Goal: Task Accomplishment & Management: Manage account settings

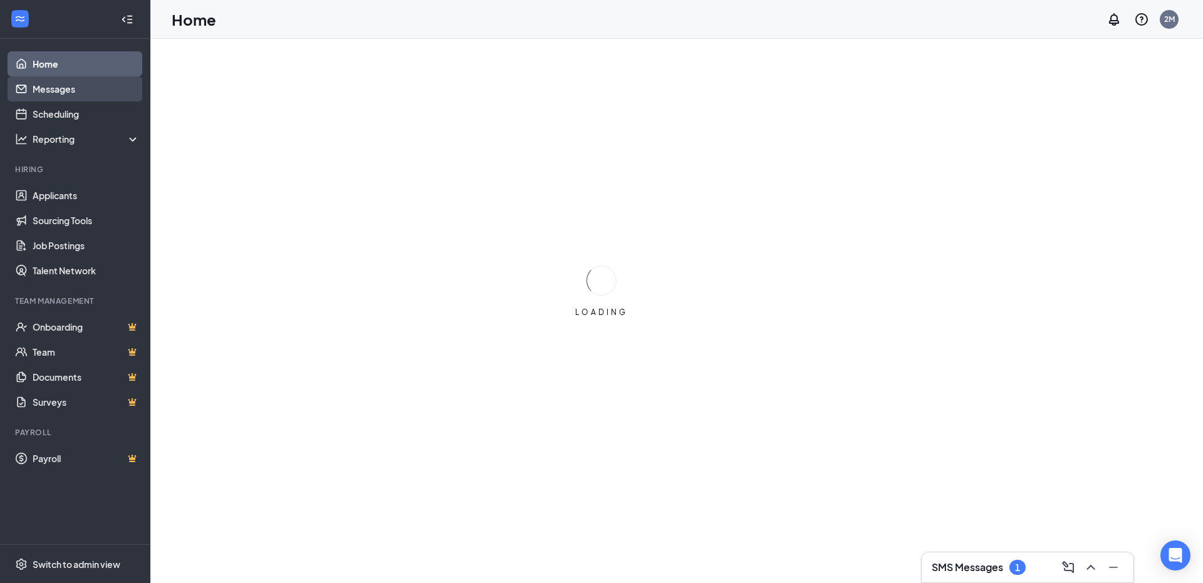
click at [67, 91] on link "Messages" at bounding box center [86, 88] width 107 height 25
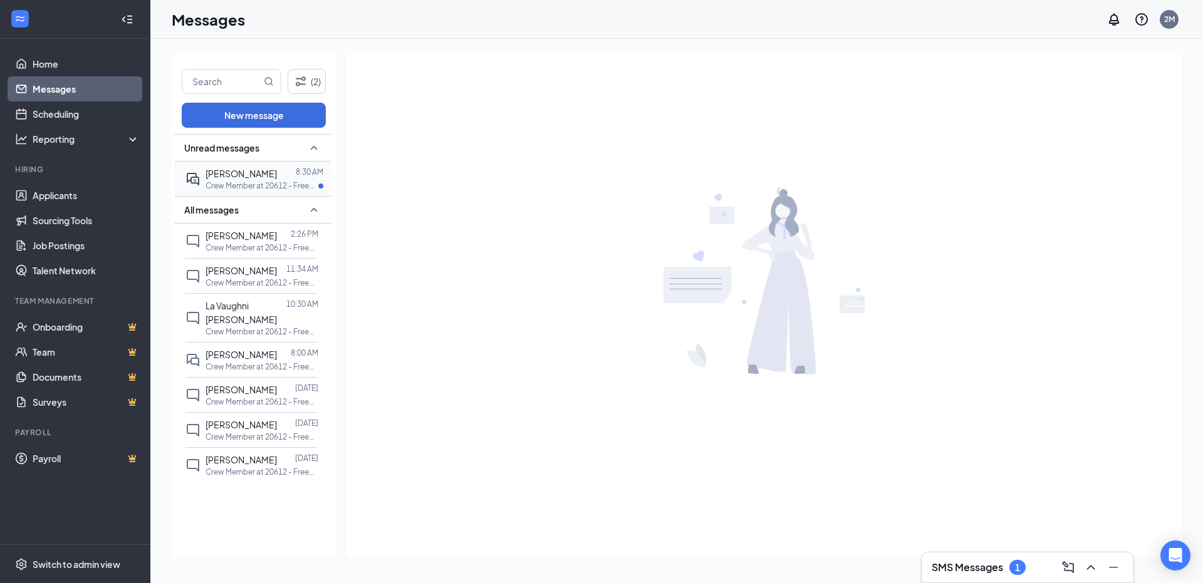
click at [252, 179] on div "[PERSON_NAME]" at bounding box center [240, 174] width 71 height 14
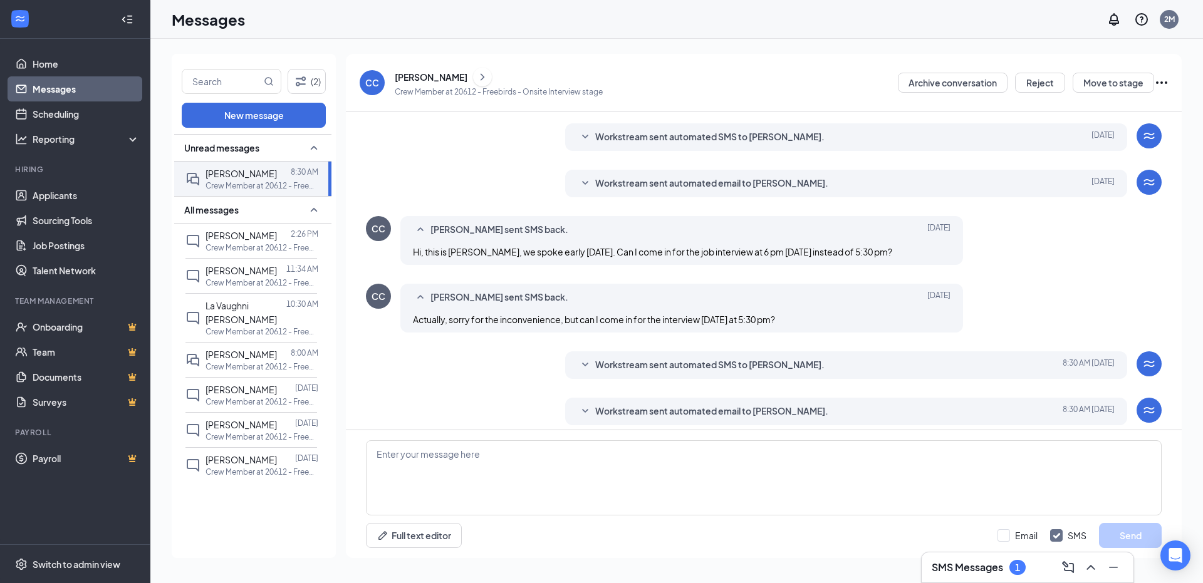
scroll to position [172, 0]
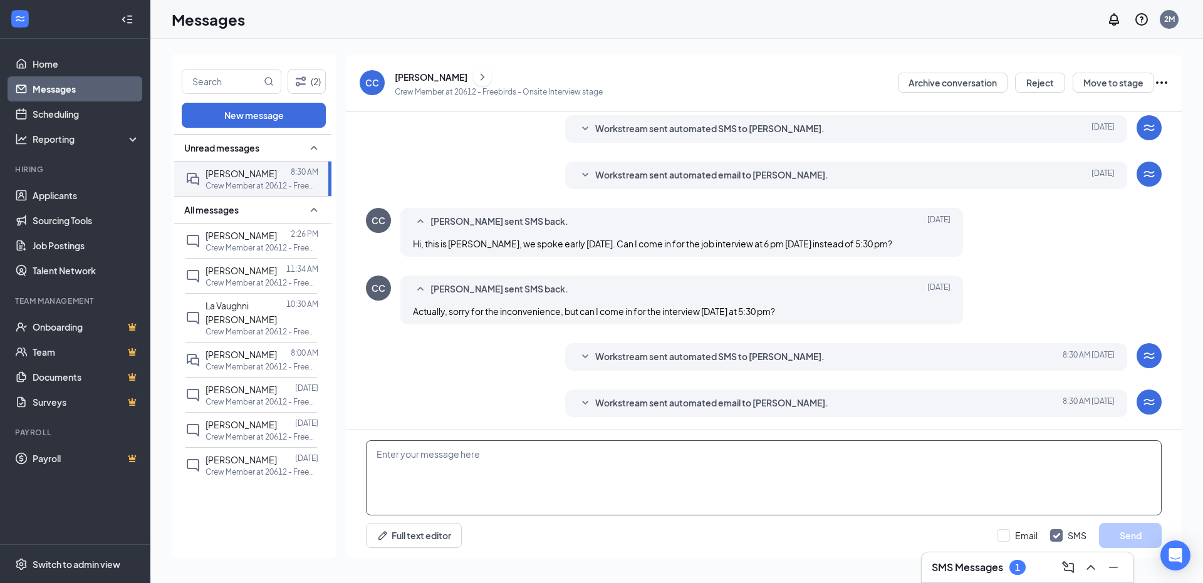
click at [525, 484] on textarea at bounding box center [764, 477] width 796 height 75
type textarea "s"
type textarea "O"
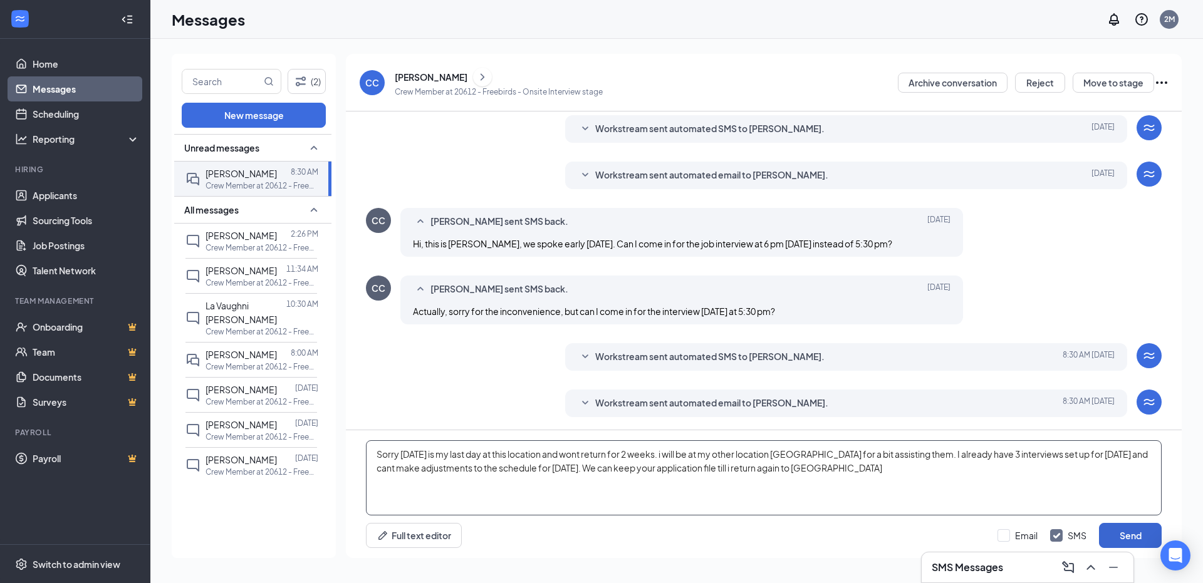
type textarea "Sorry [DATE] is my last day at this location and wont return for 2 weeks. i wil…"
click at [1138, 536] on button "Send" at bounding box center [1130, 535] width 63 height 25
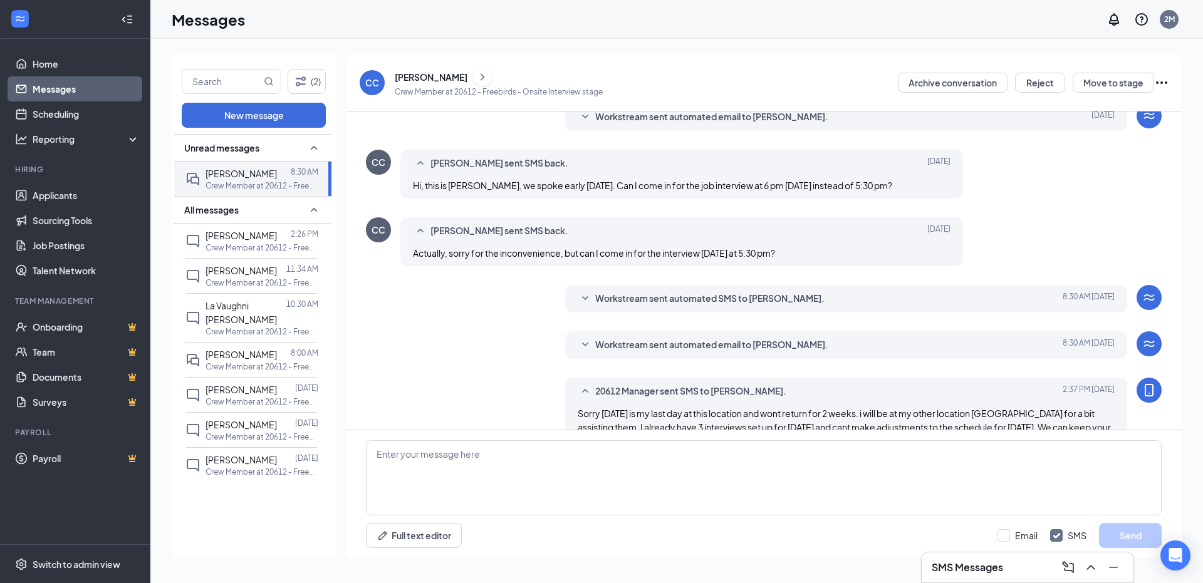
scroll to position [267, 0]
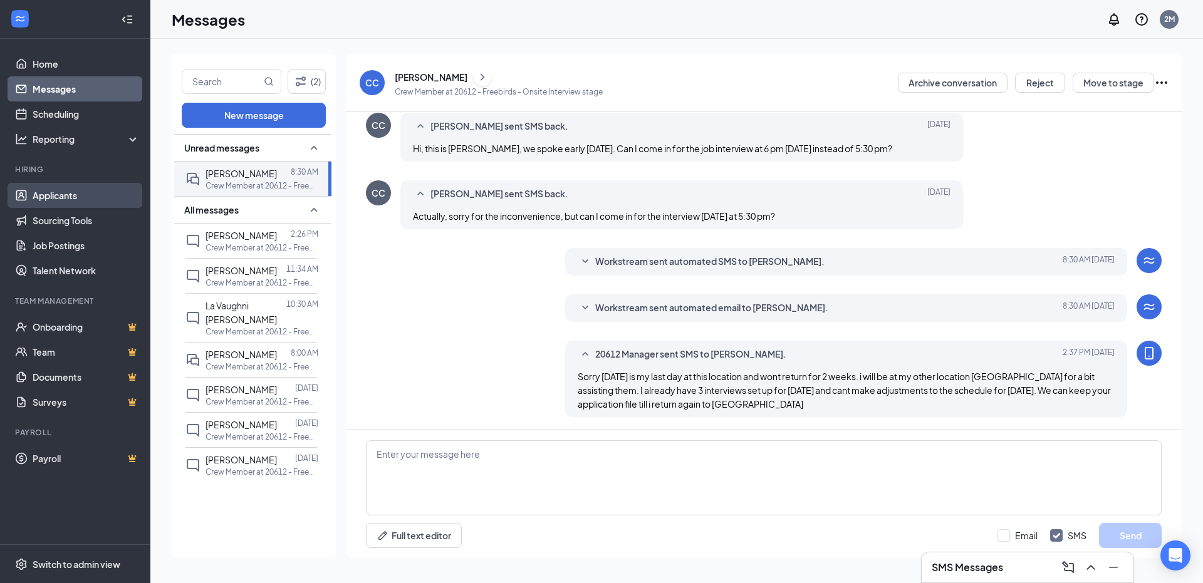
click at [74, 194] on link "Applicants" at bounding box center [86, 195] width 107 height 25
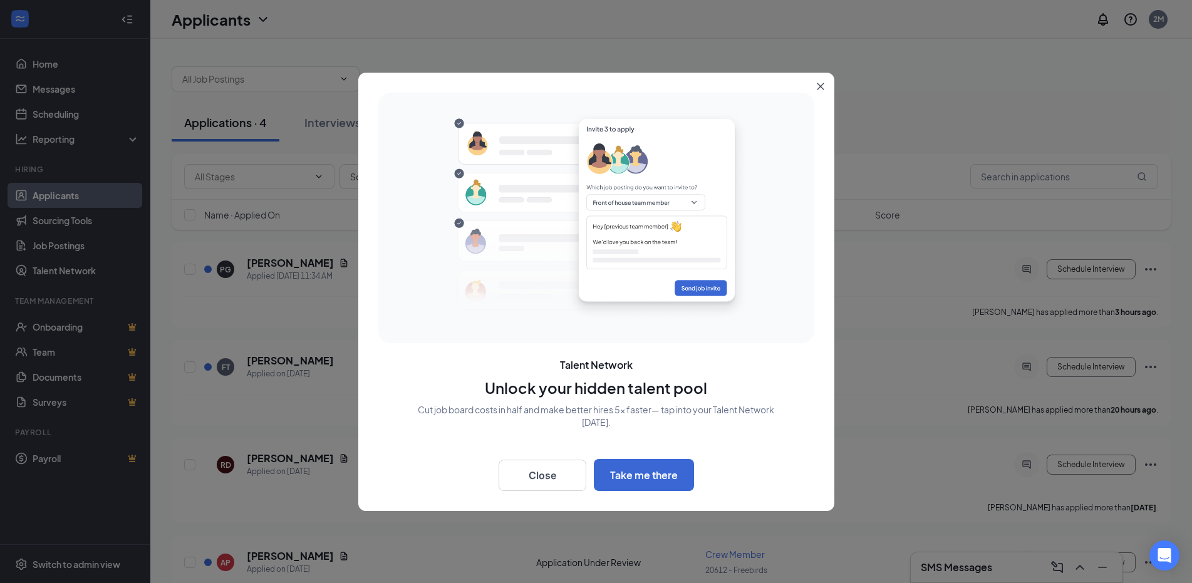
click at [821, 81] on button "Close" at bounding box center [823, 84] width 23 height 23
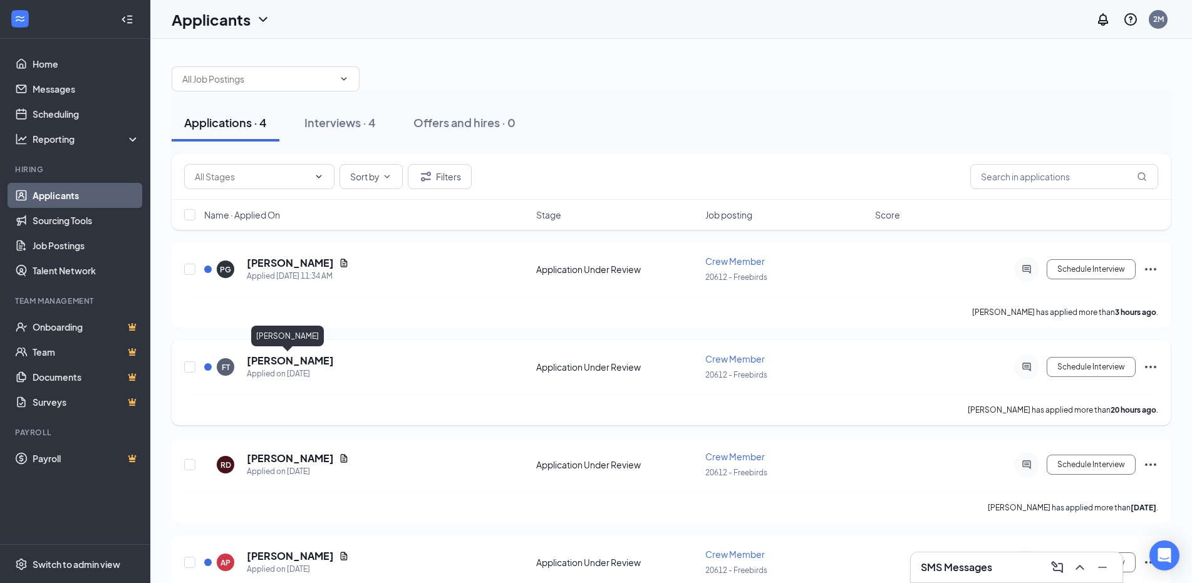
click at [276, 361] on h5 "[PERSON_NAME]" at bounding box center [290, 361] width 87 height 14
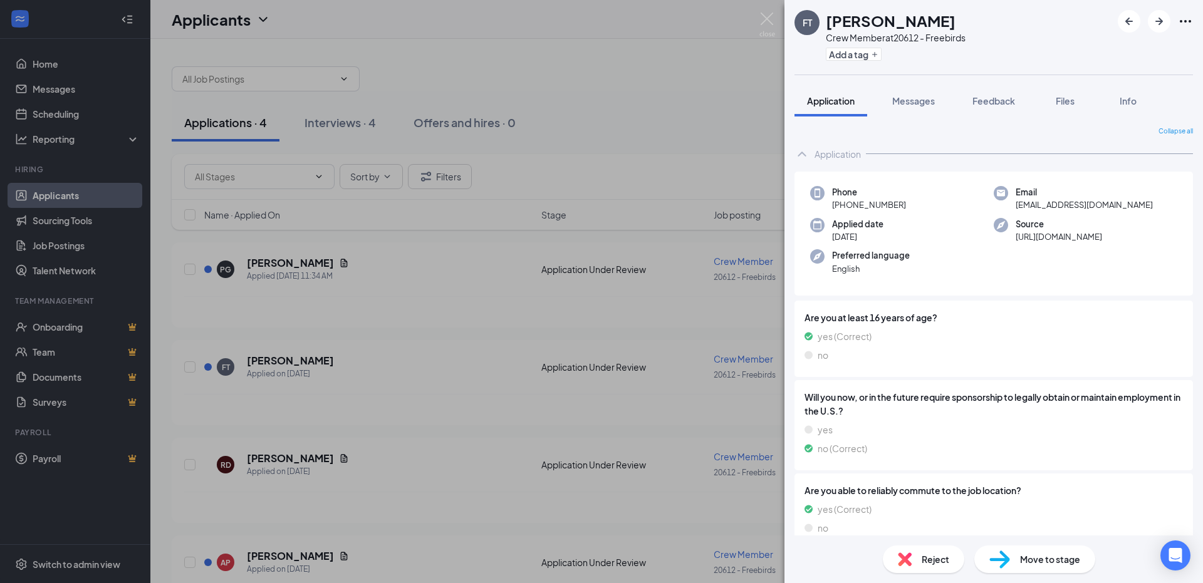
scroll to position [14, 0]
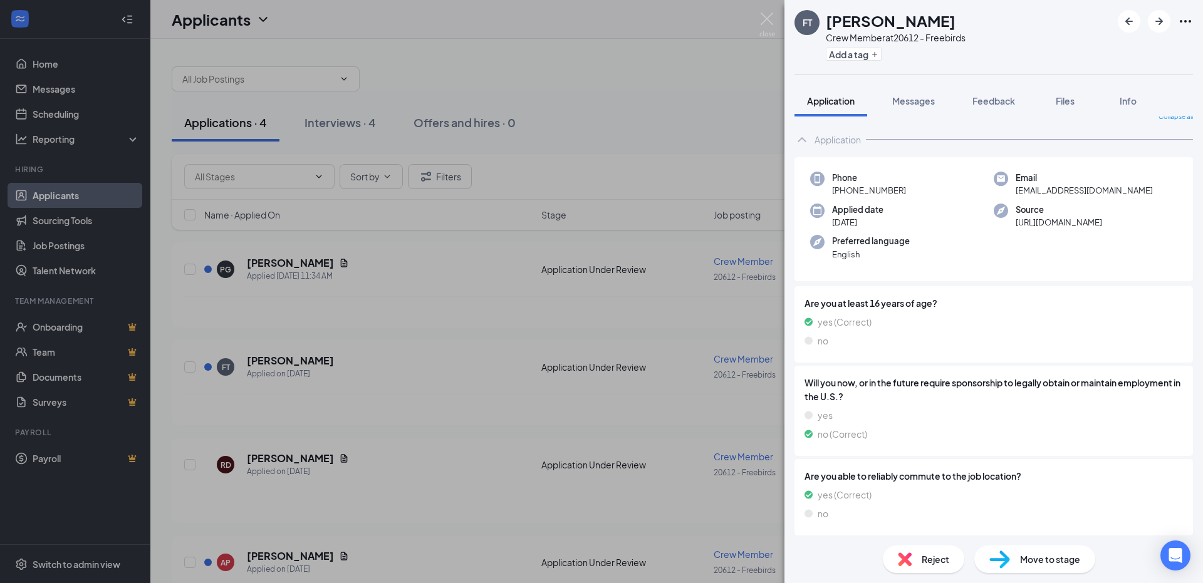
click at [306, 256] on div "FT [PERSON_NAME] Crew Member at 20612 - Freebirds Add a tag Application Message…" at bounding box center [601, 291] width 1203 height 583
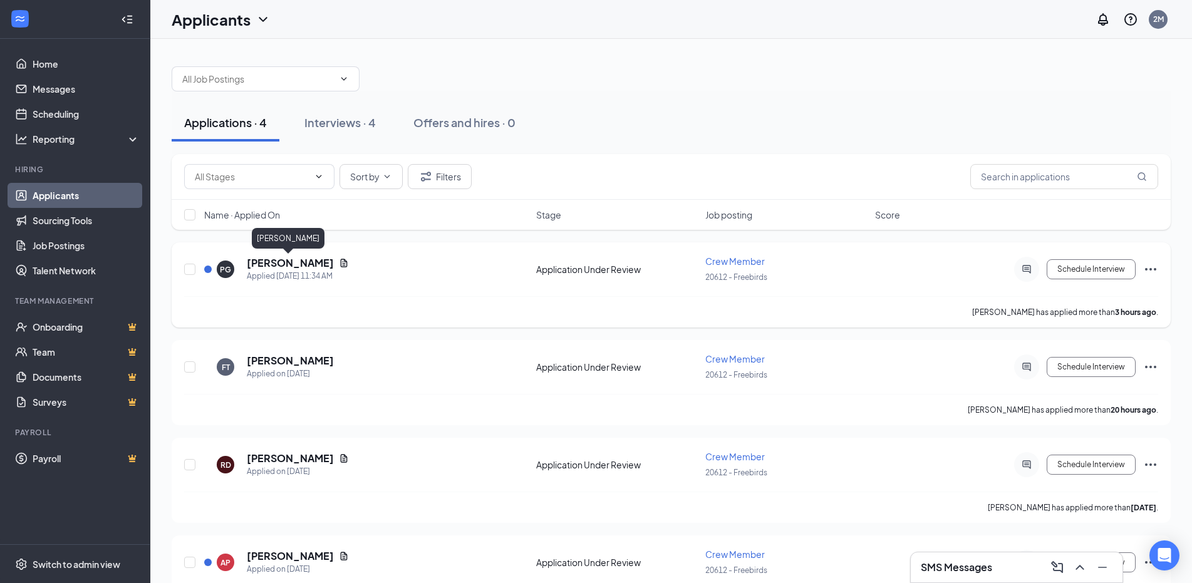
click at [304, 260] on h5 "[PERSON_NAME]" at bounding box center [290, 263] width 87 height 14
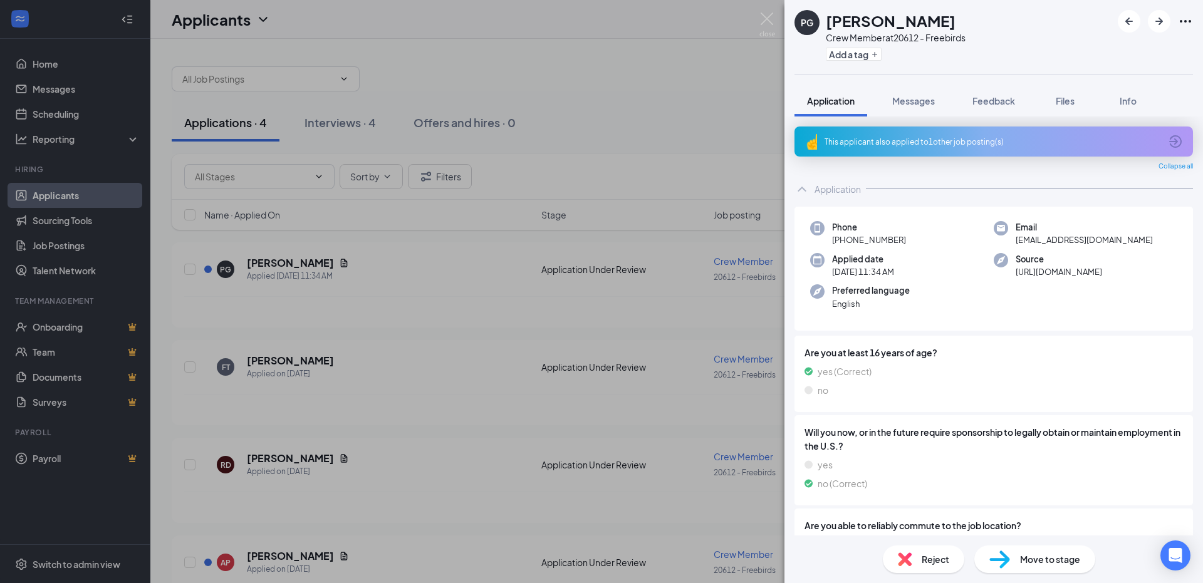
scroll to position [120, 0]
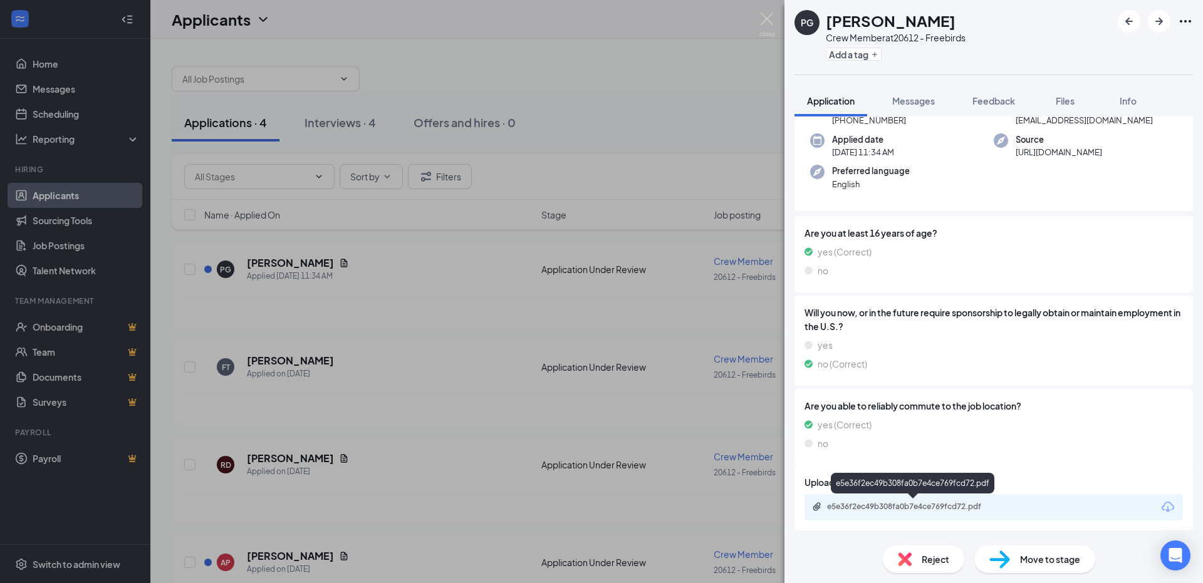
click at [925, 505] on div "e5e36f2ec49b308fa0b7e4ce769fcd72.pdf" at bounding box center [914, 507] width 175 height 10
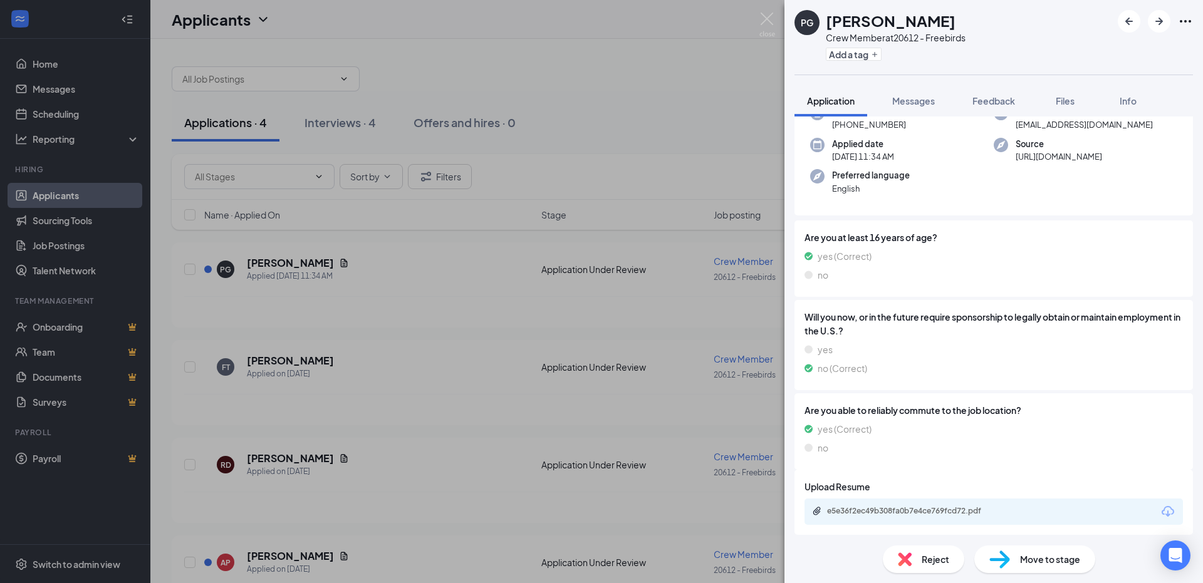
click at [1080, 564] on div "Move to stage" at bounding box center [1034, 560] width 121 height 28
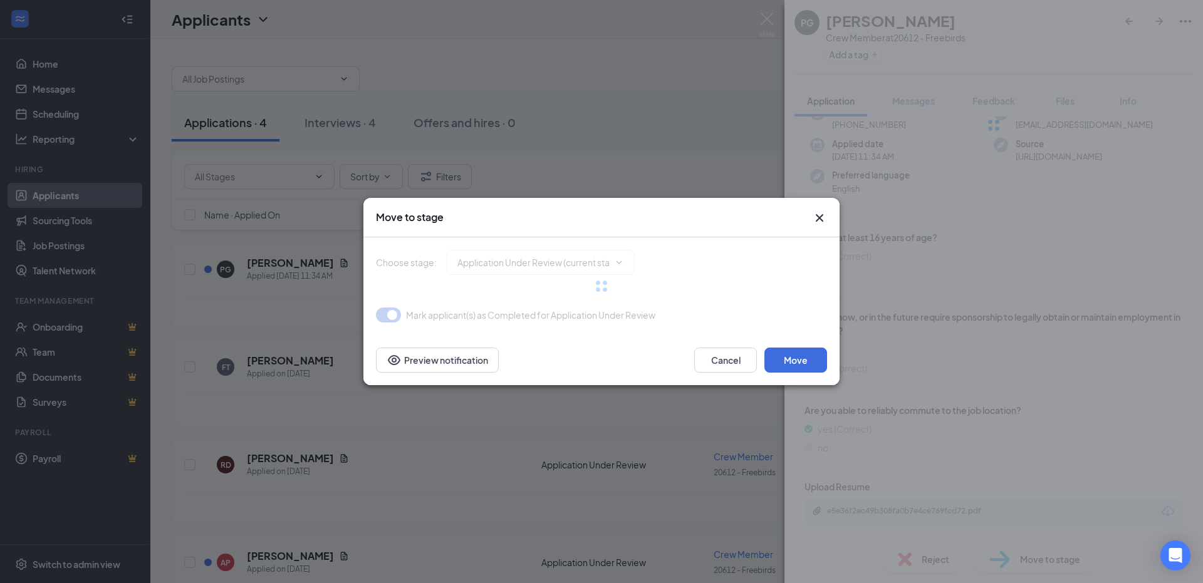
type input "Onsite Interview (next stage)"
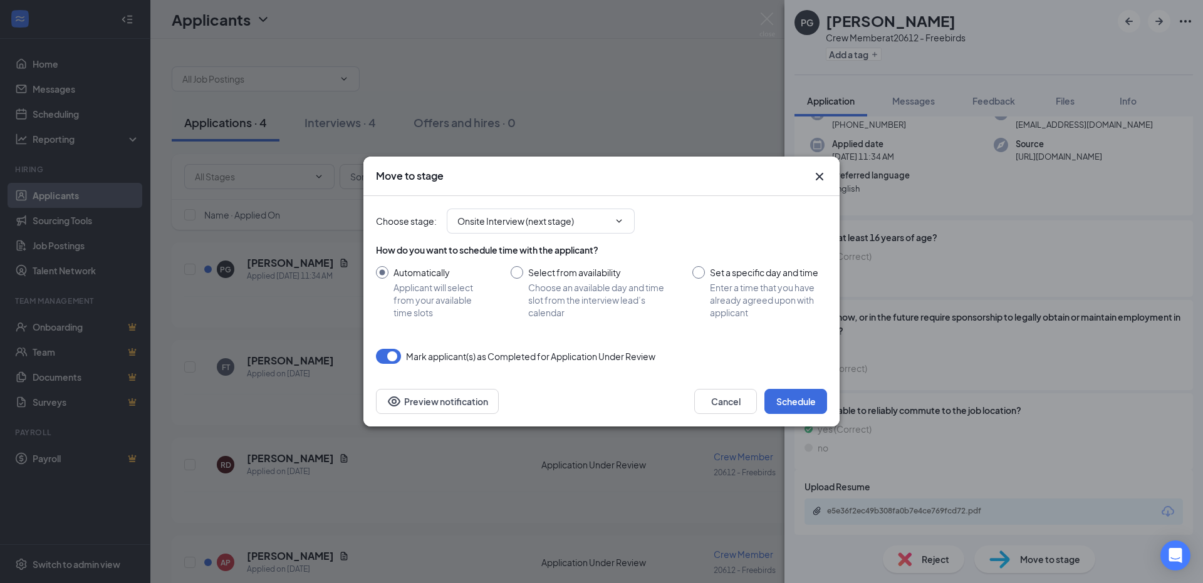
click at [518, 271] on input "Select from availability Choose an available day and time slot from the intervi…" at bounding box center [589, 292] width 157 height 53
radio input "true"
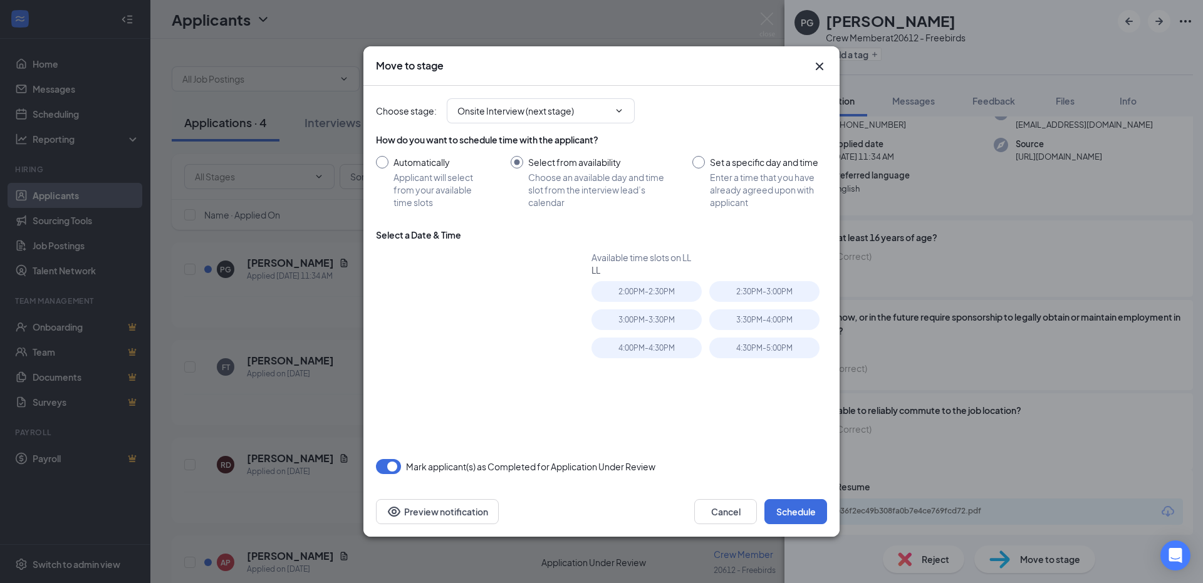
radio input "false"
type input "[DATE]"
click at [459, 368] on div "22" at bounding box center [462, 367] width 15 height 15
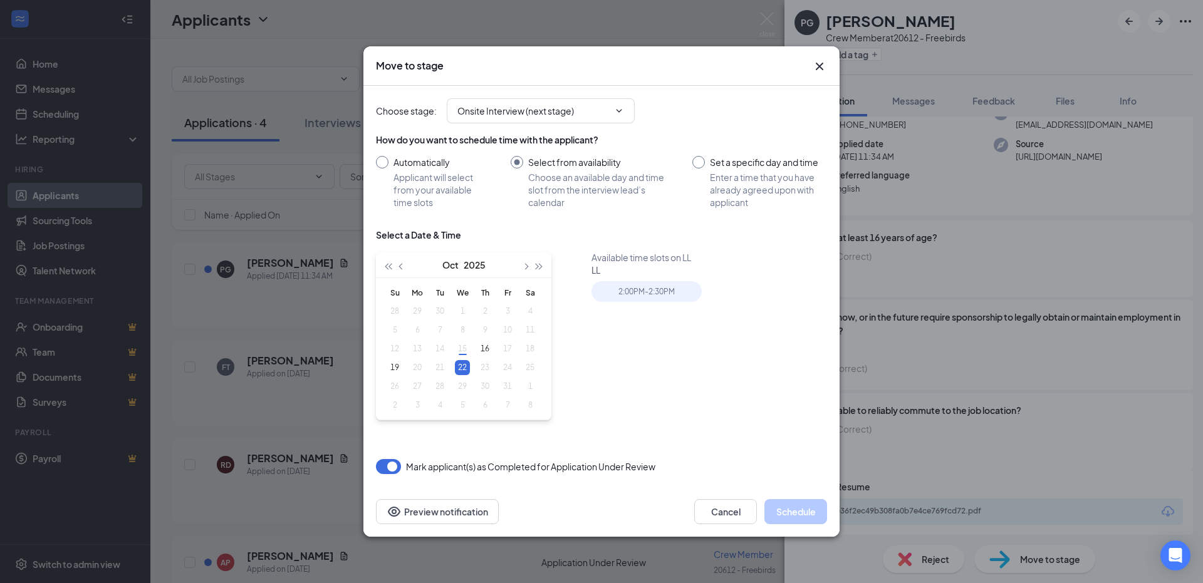
click at [697, 165] on input "Set a specific day and time Enter a time that you have already agreed upon with…" at bounding box center [759, 182] width 135 height 53
radio input "true"
radio input "false"
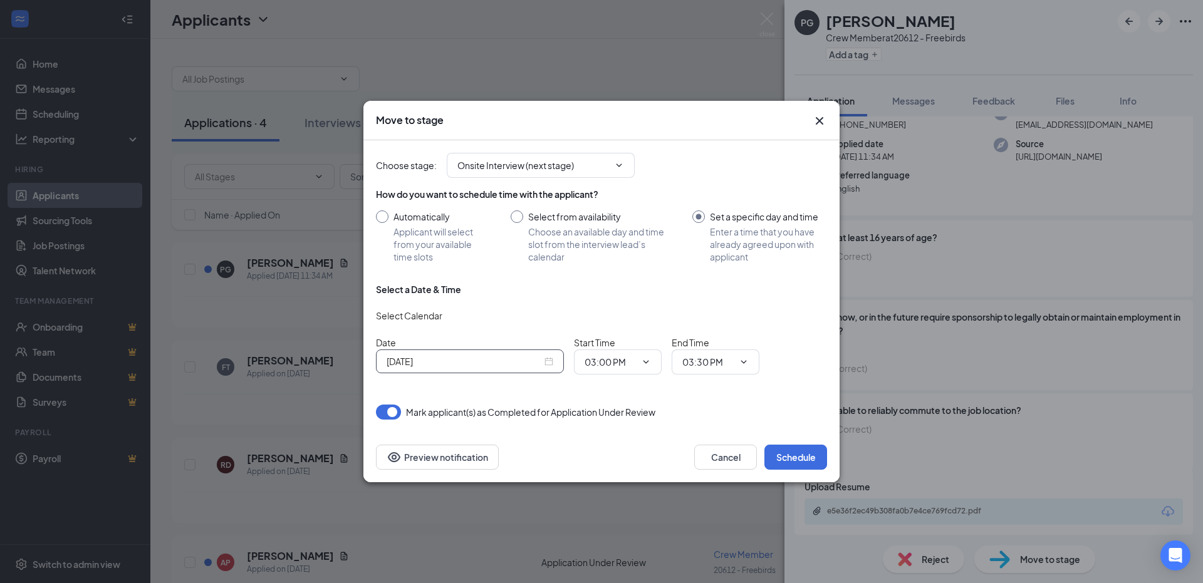
click at [548, 363] on div "[DATE]" at bounding box center [470, 362] width 167 height 14
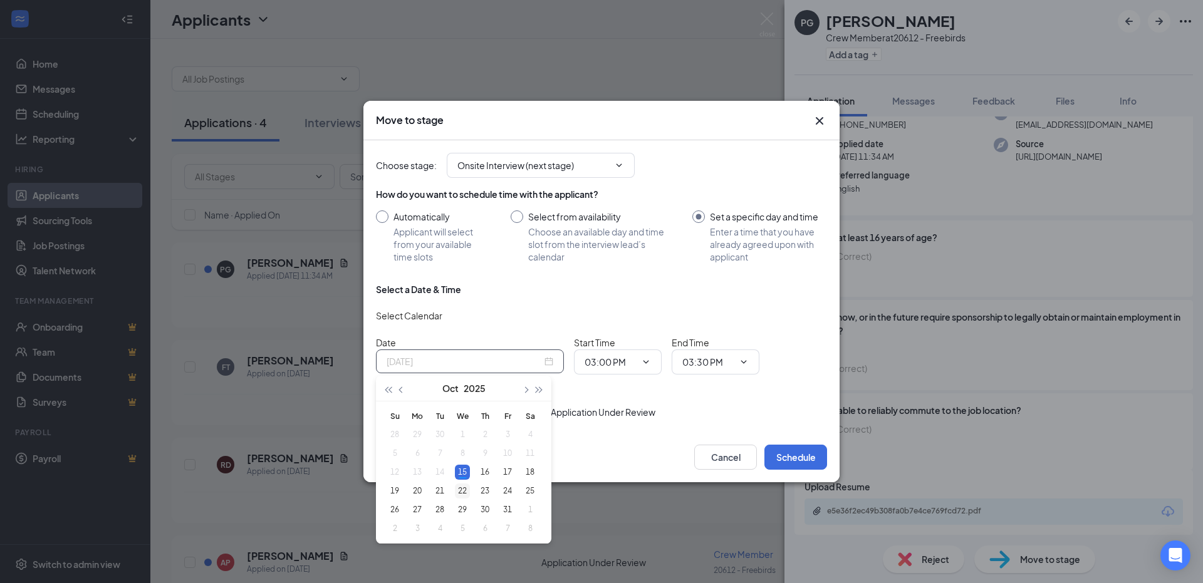
type input "[DATE]"
click at [464, 490] on div "22" at bounding box center [462, 491] width 15 height 15
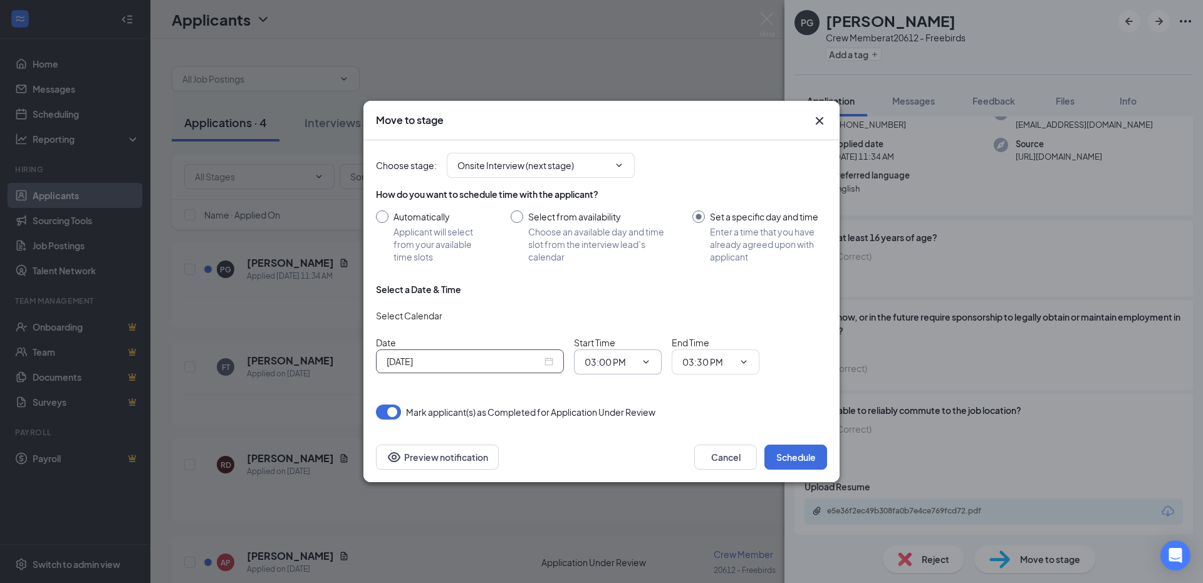
click at [634, 370] on span "03:00 PM" at bounding box center [618, 362] width 88 height 25
click at [643, 361] on icon "ChevronDown" at bounding box center [646, 362] width 10 height 10
click at [631, 298] on div "04:00 PM" at bounding box center [613, 295] width 37 height 14
type input "04:00 PM"
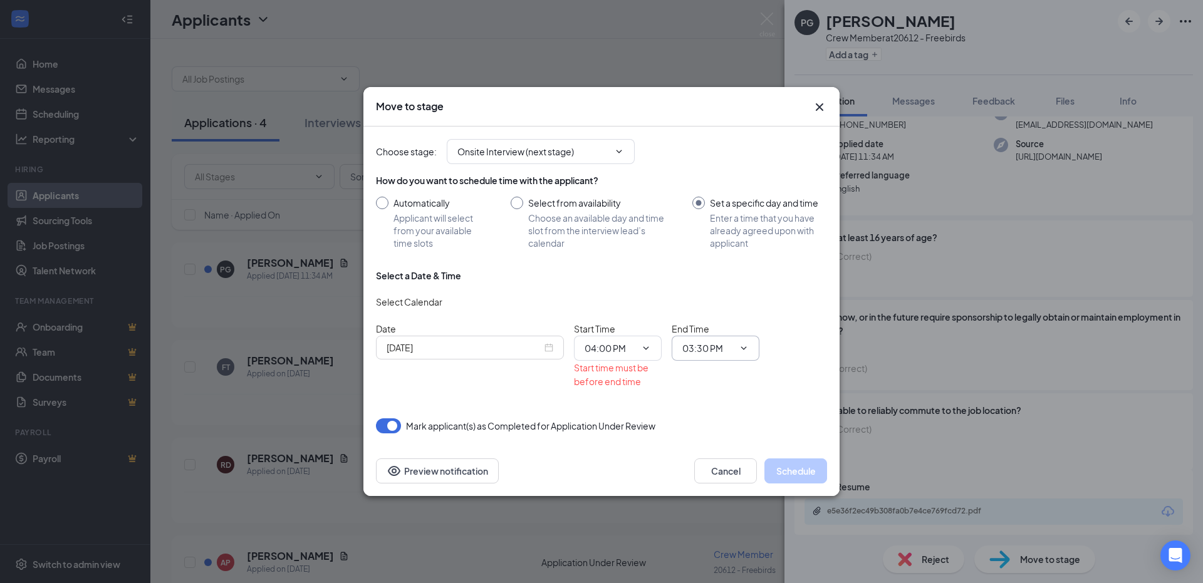
click at [747, 351] on icon "ChevronDown" at bounding box center [744, 348] width 10 height 10
click at [747, 331] on div "06:00 PM" at bounding box center [726, 327] width 68 height 14
type input "06:00 PM"
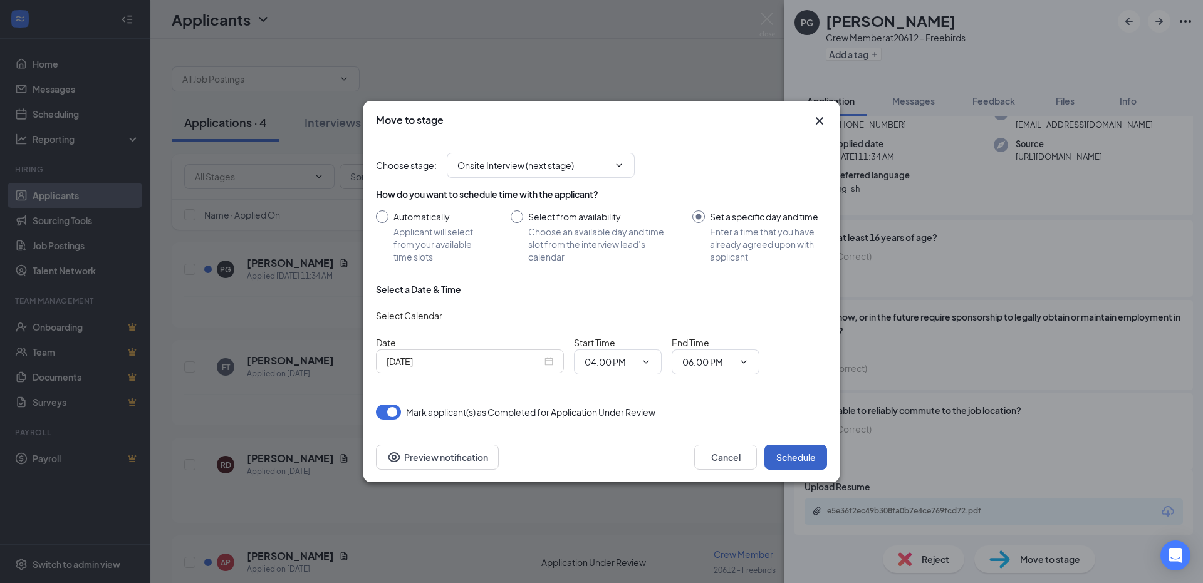
click at [806, 466] on button "Schedule" at bounding box center [795, 457] width 63 height 25
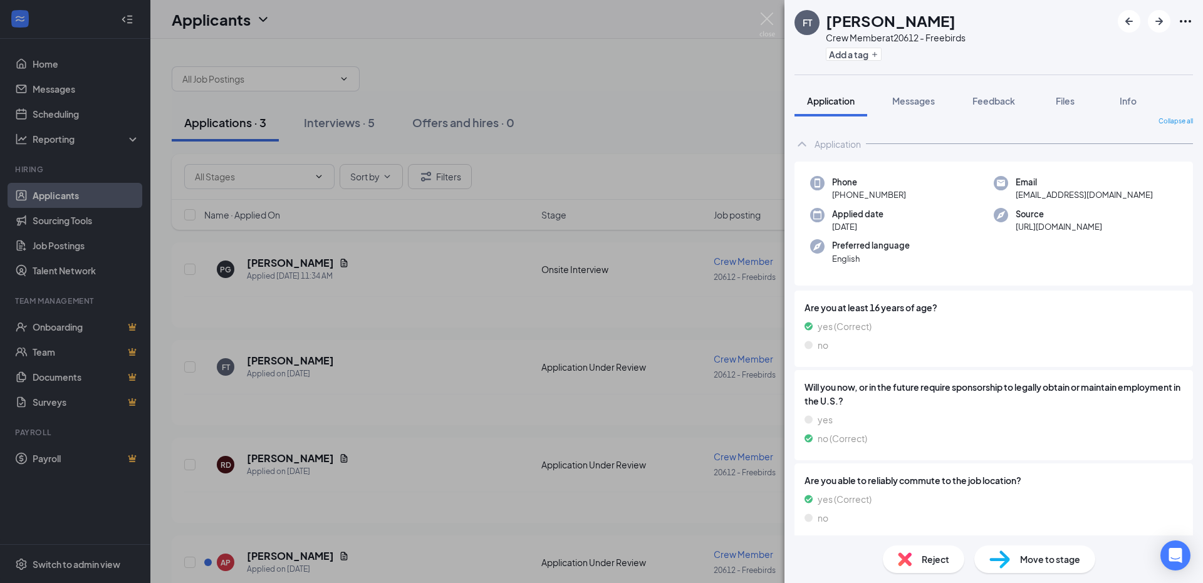
scroll to position [14, 0]
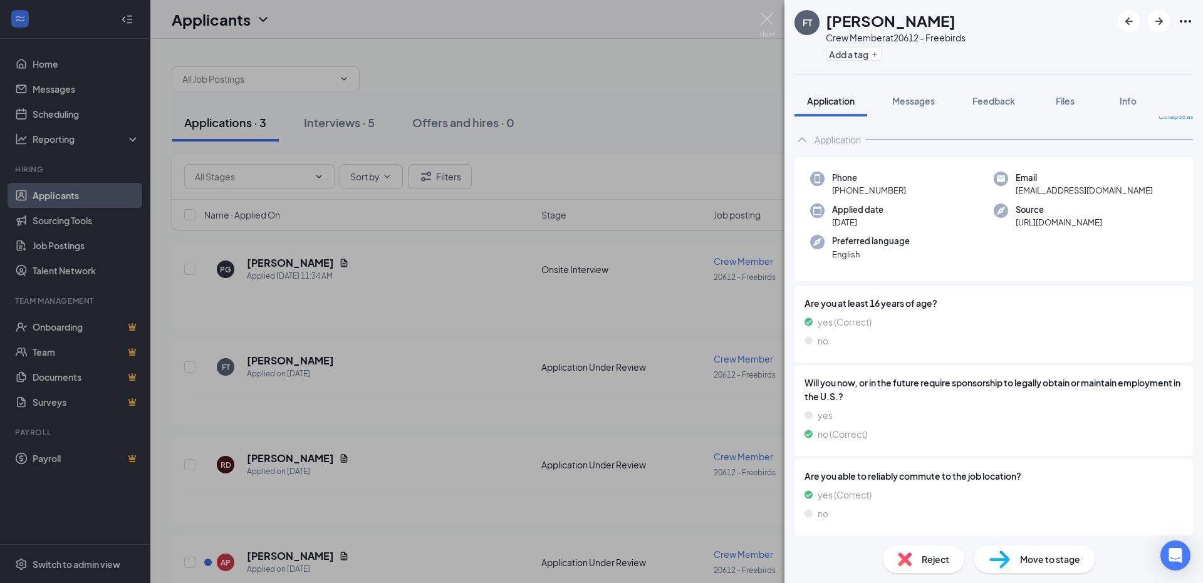
click at [648, 93] on div "FT [PERSON_NAME] Crew Member at 20612 - Freebirds Add a tag Application Message…" at bounding box center [601, 291] width 1203 height 583
